Goal: Obtain resource: Download file/media

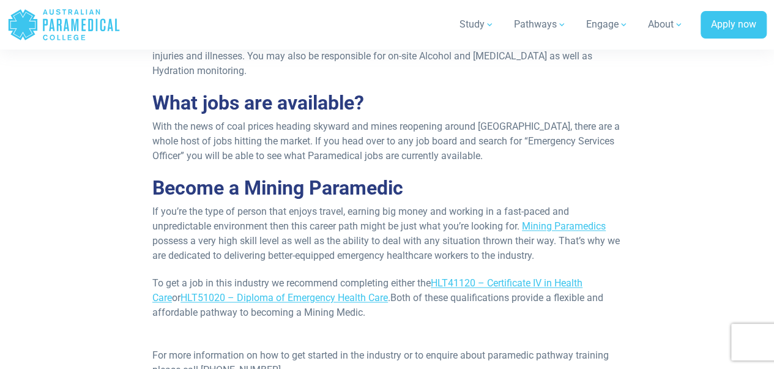
scroll to position [867, 0]
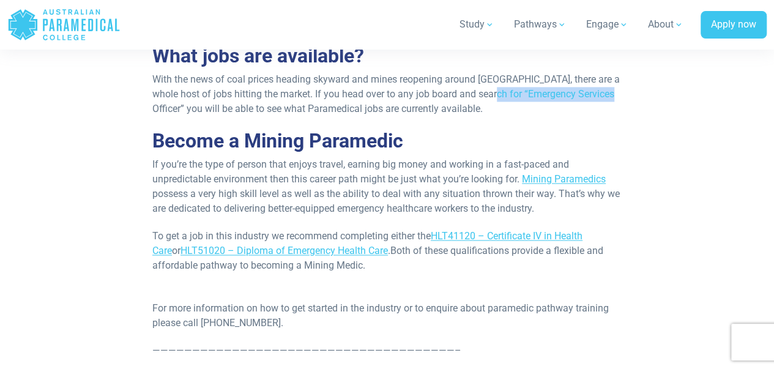
drag, startPoint x: 596, startPoint y: 94, endPoint x: 482, endPoint y: 94, distance: 114.4
click at [480, 95] on p "With the news of coal prices heading skyward and mines reopening around Austral…" at bounding box center [386, 94] width 469 height 44
copy p "Emergency Services Officer"
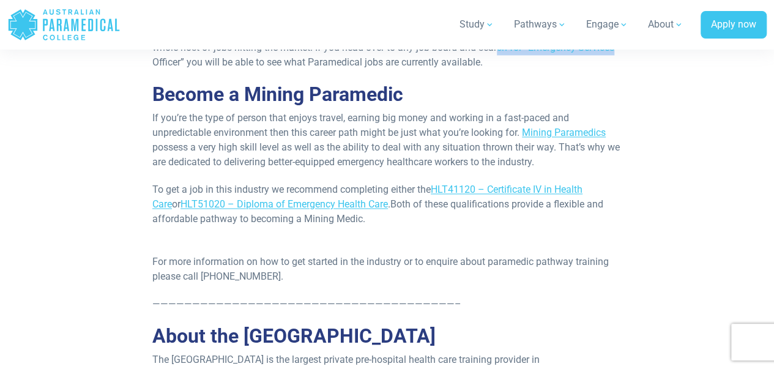
scroll to position [989, 0]
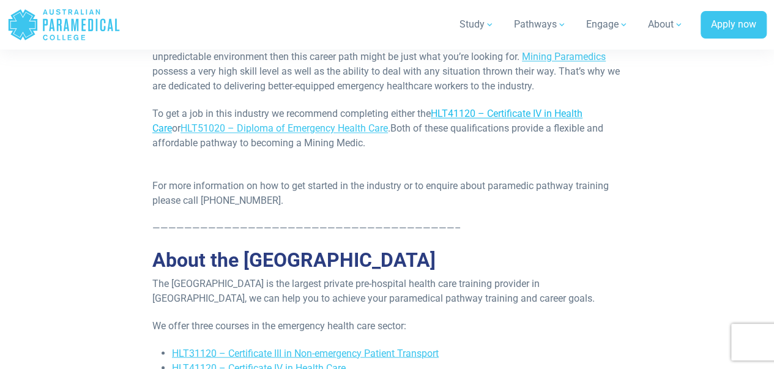
click at [473, 110] on span "HLT41120 – Certificate IV in Health Care" at bounding box center [367, 121] width 430 height 26
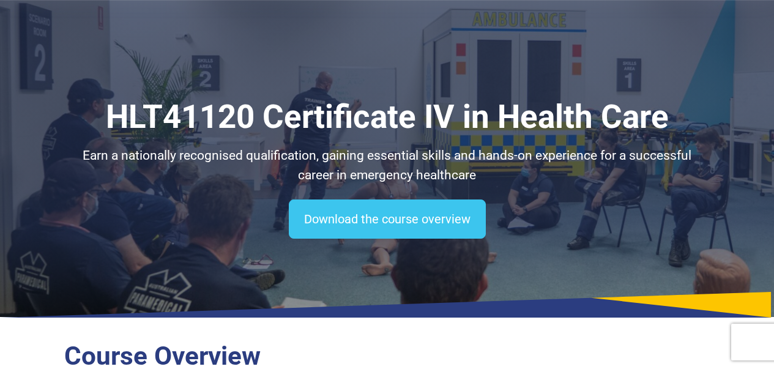
click at [411, 199] on link "Download the course overview" at bounding box center [387, 218] width 197 height 39
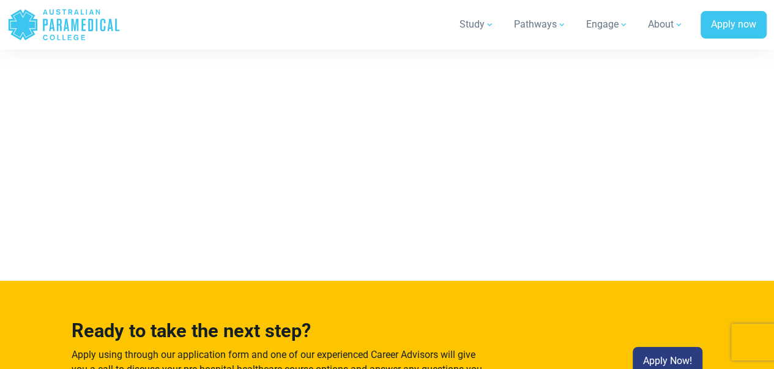
scroll to position [6474, 0]
